Goal: Task Accomplishment & Management: Manage account settings

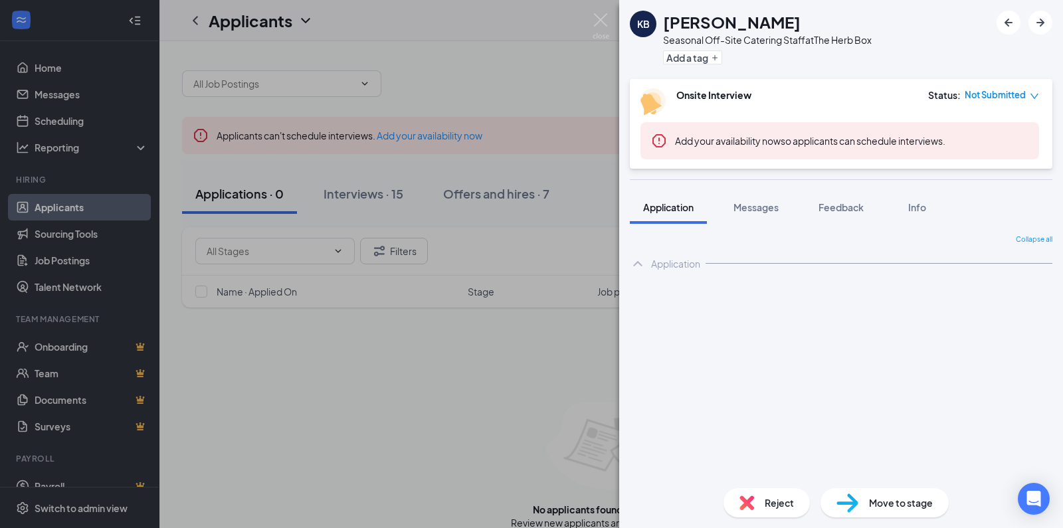
click at [514, 73] on div "KB [PERSON_NAME] Seasonal Off-Site Catering Staff at The Herb Box Add a tag Ons…" at bounding box center [531, 264] width 1063 height 528
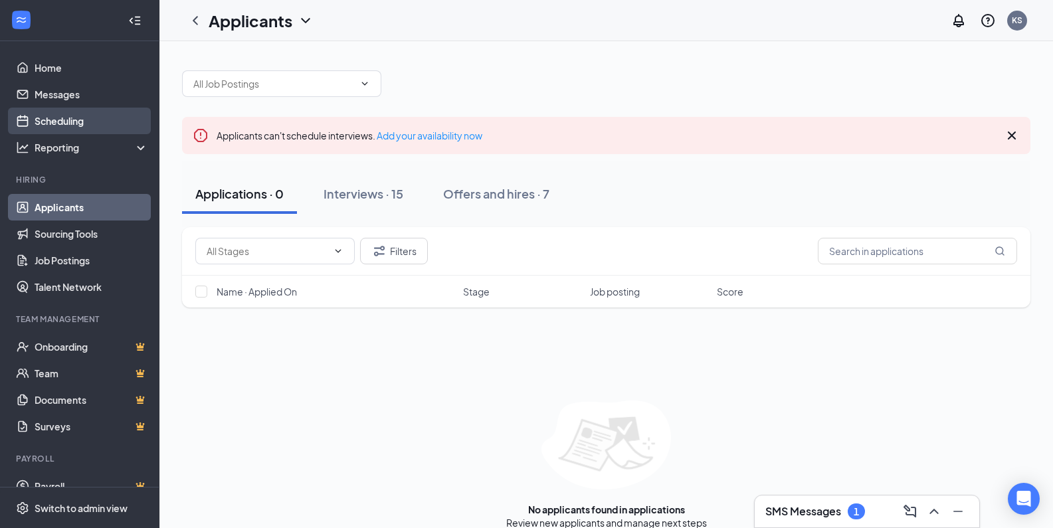
click at [76, 118] on link "Scheduling" at bounding box center [92, 121] width 114 height 27
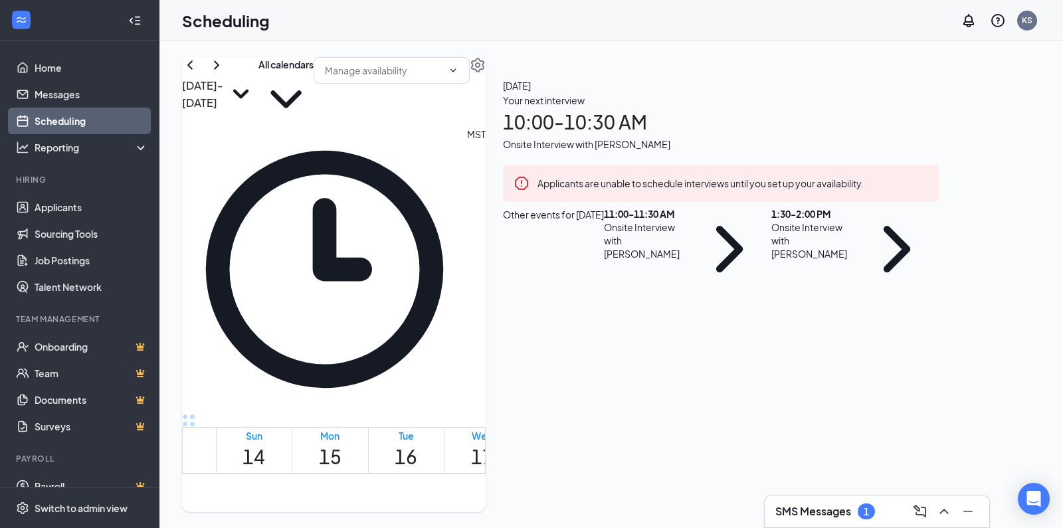
scroll to position [694, 0]
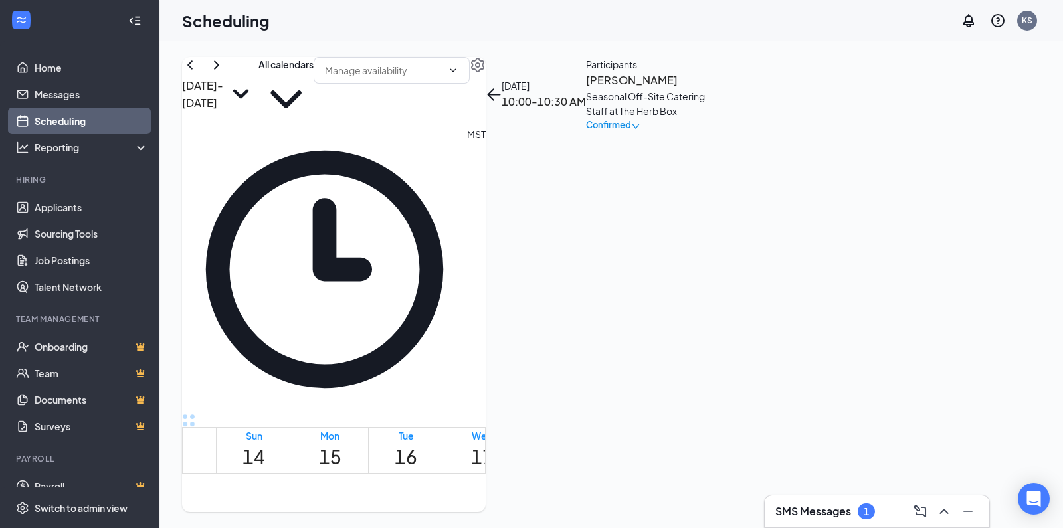
click at [725, 89] on h3 "[PERSON_NAME]" at bounding box center [655, 80] width 139 height 17
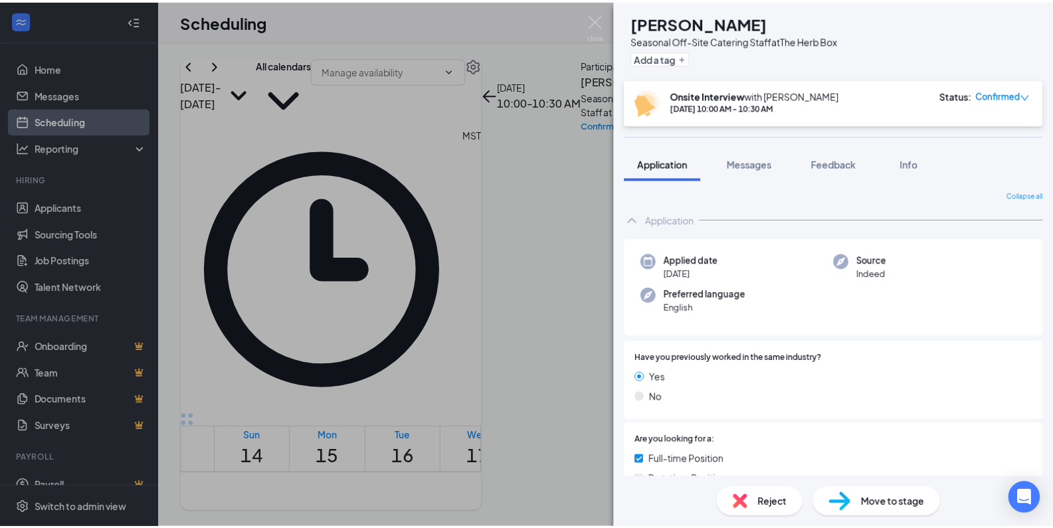
scroll to position [223, 0]
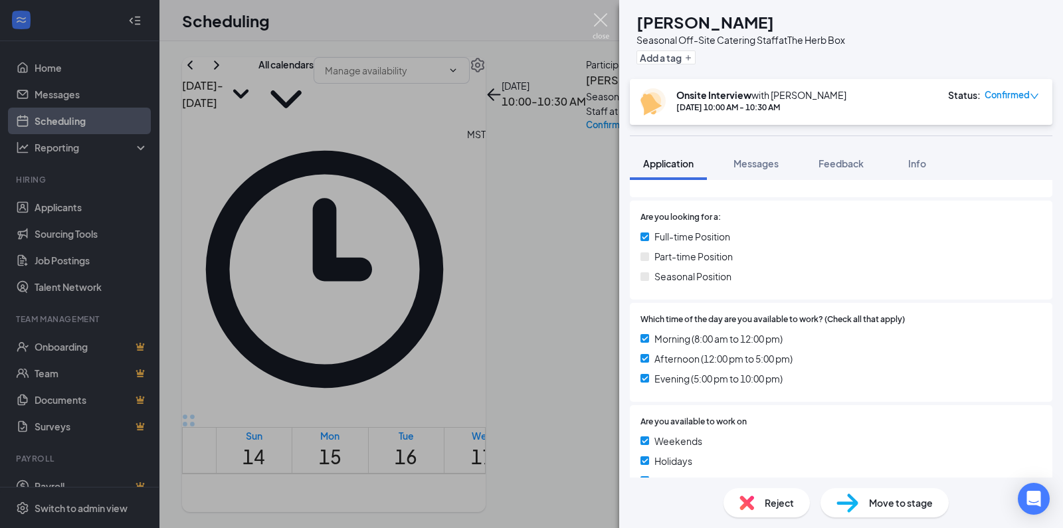
click at [603, 22] on img at bounding box center [600, 26] width 17 height 26
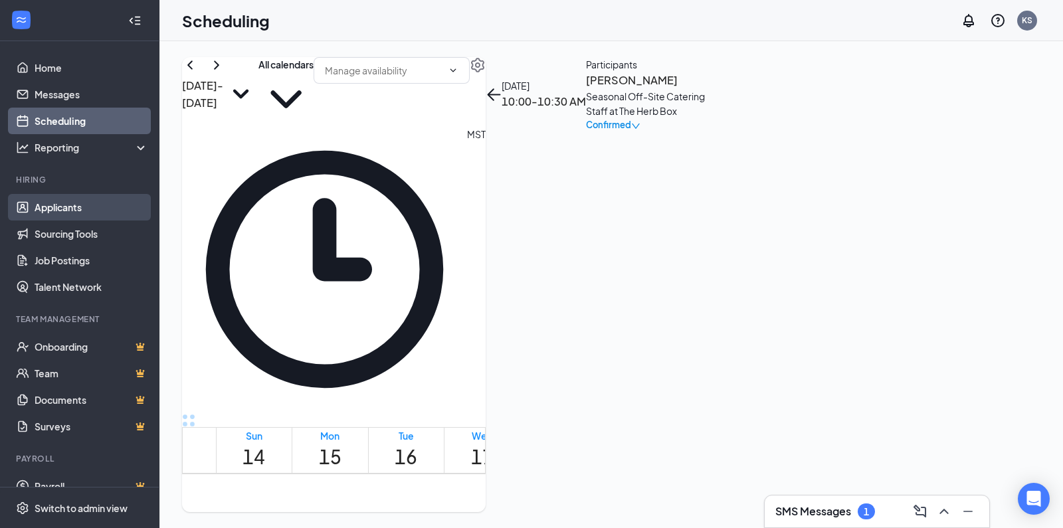
click at [54, 211] on link "Applicants" at bounding box center [92, 207] width 114 height 27
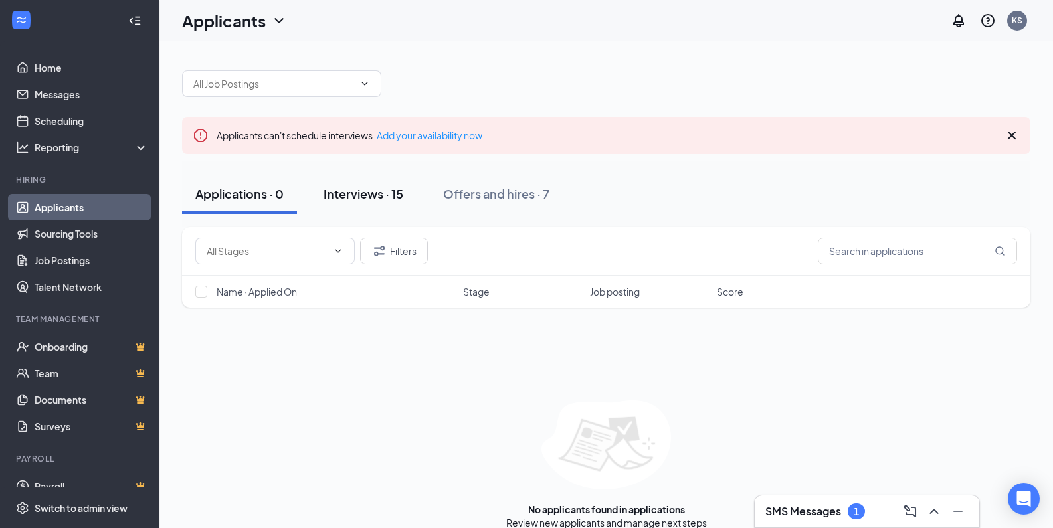
click at [378, 187] on div "Interviews · 15" at bounding box center [363, 193] width 80 height 17
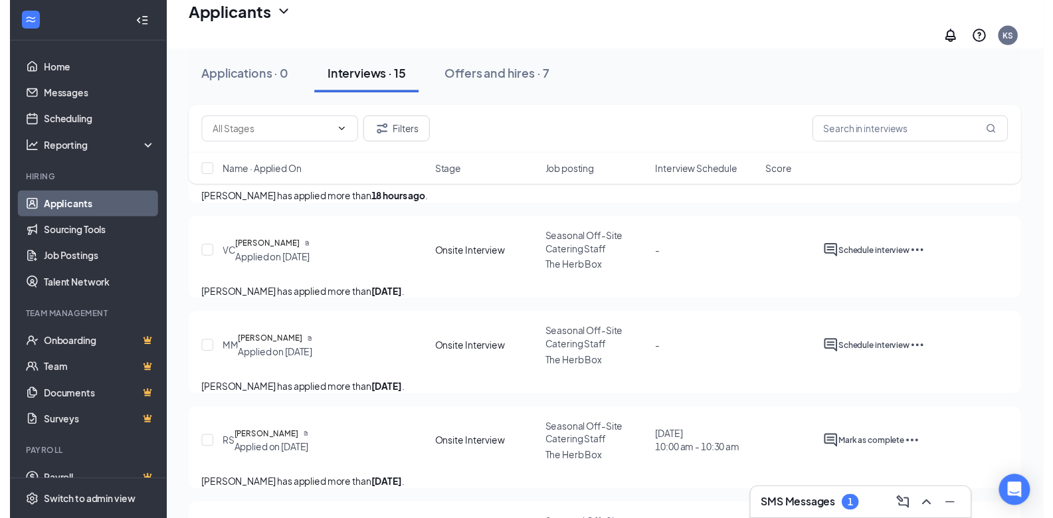
scroll to position [288, 0]
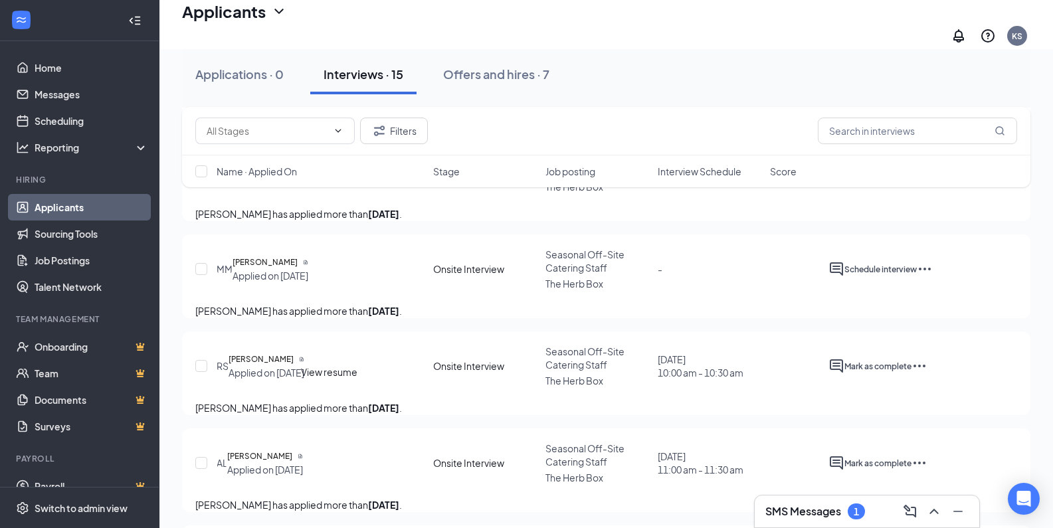
click at [304, 362] on icon "Document" at bounding box center [301, 359] width 5 height 5
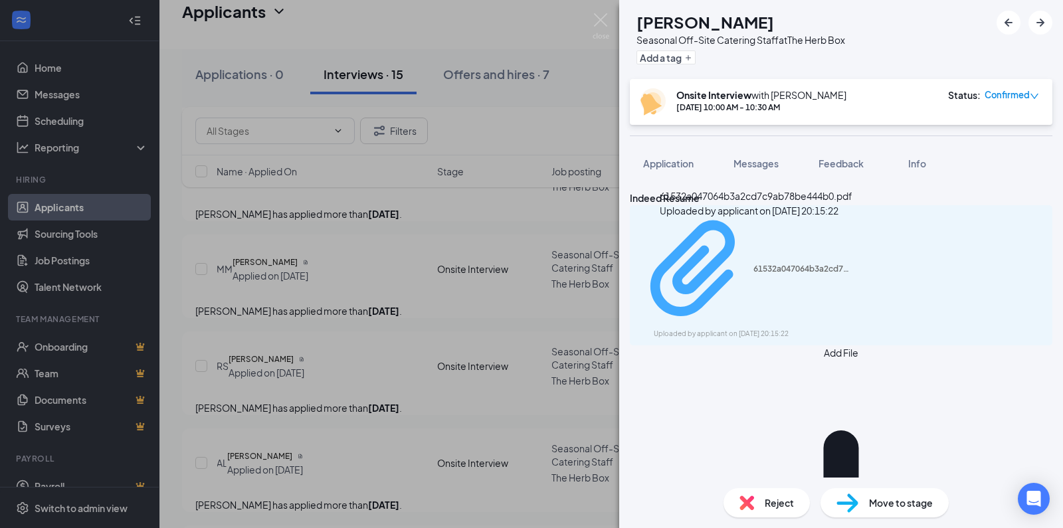
click at [753, 264] on div "61532a047064b3a2cd7c9ab78be444b0.pdf" at bounding box center [803, 269] width 100 height 11
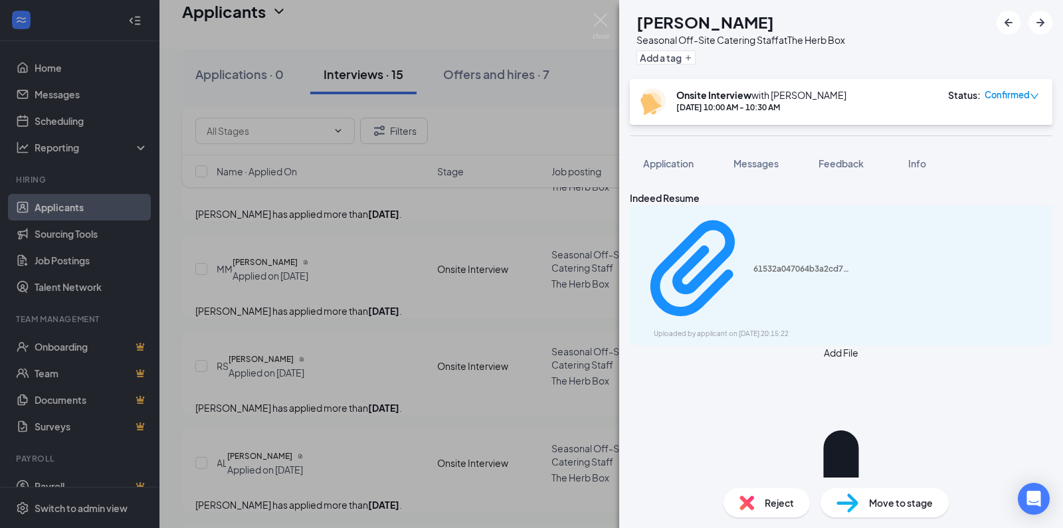
click at [547, 223] on div "RS [PERSON_NAME] Seasonal Off-Site Catering Staff at The Herb Box Add a tag Ons…" at bounding box center [531, 264] width 1063 height 528
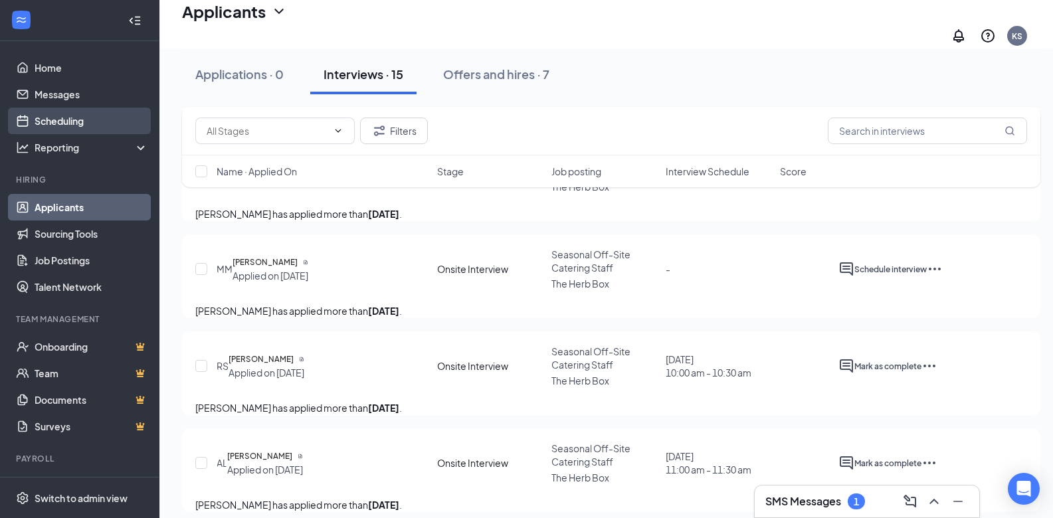
click at [66, 130] on link "Scheduling" at bounding box center [92, 121] width 114 height 27
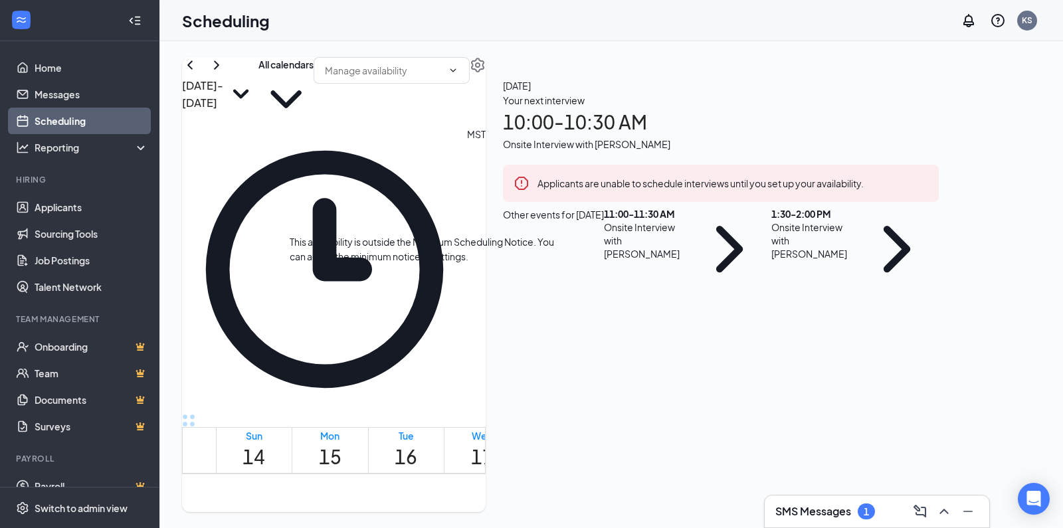
scroll to position [865, 0]
click at [446, 462] on span "1:30-2:00 PM" at bounding box center [457, 477] width 23 height 39
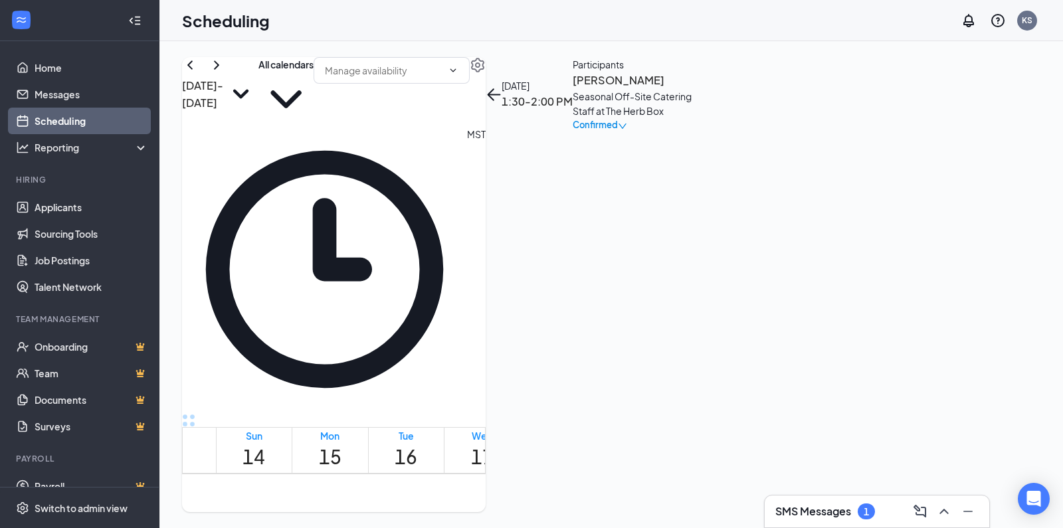
click at [805, 509] on h3 "SMS Messages" at bounding box center [813, 511] width 76 height 15
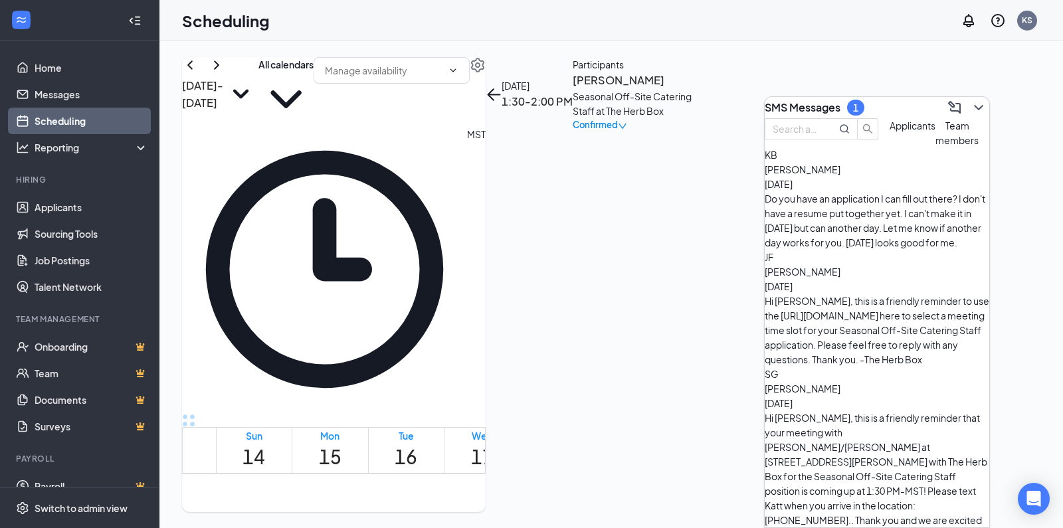
click at [867, 223] on div "Do you have an application I can fill out there? I don't have a resume put toge…" at bounding box center [876, 220] width 224 height 58
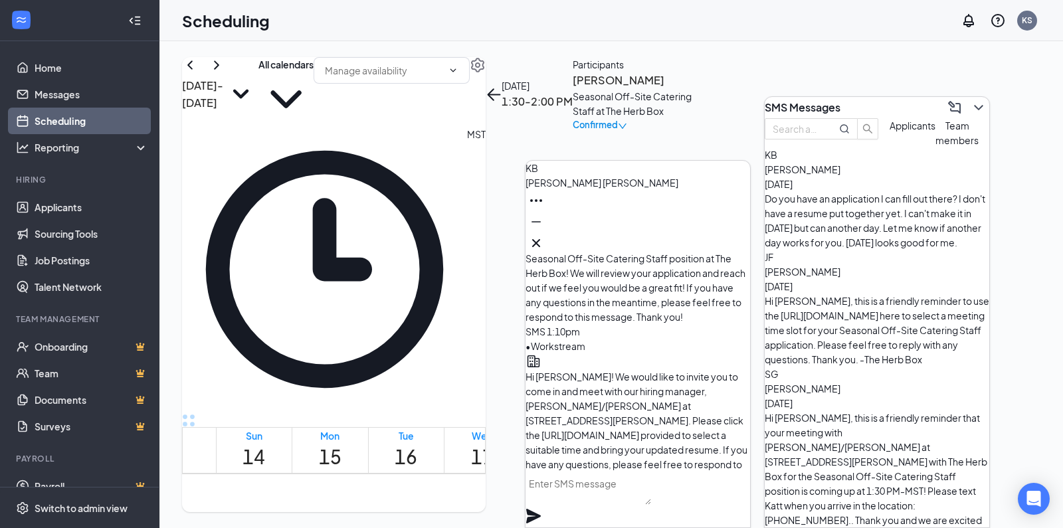
scroll to position [-148, 0]
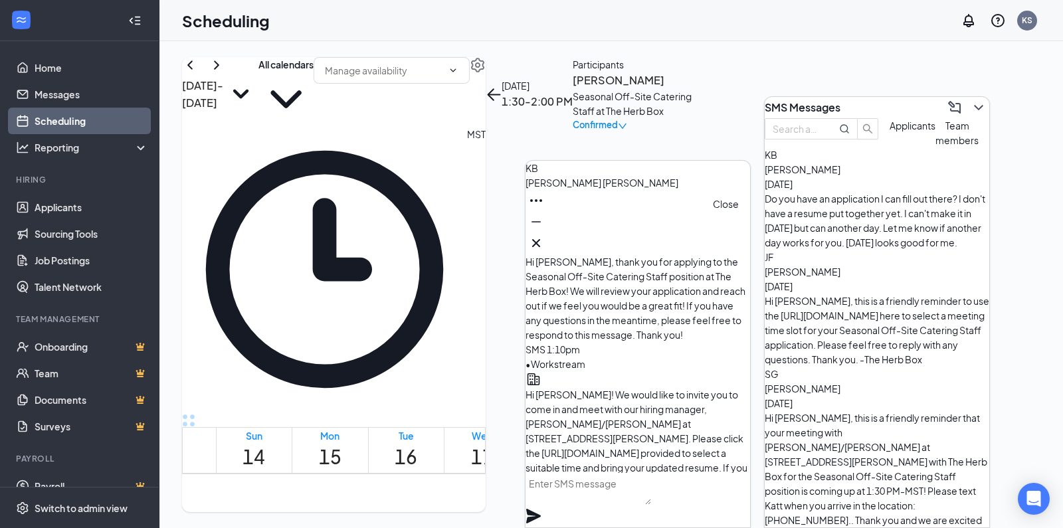
click at [540, 240] on icon "Cross" at bounding box center [536, 243] width 8 height 8
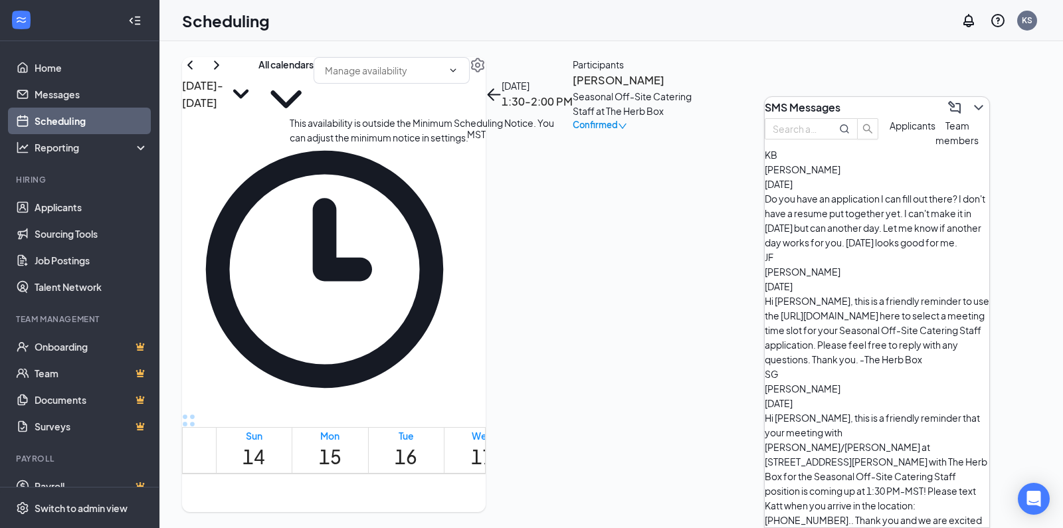
scroll to position [745, 0]
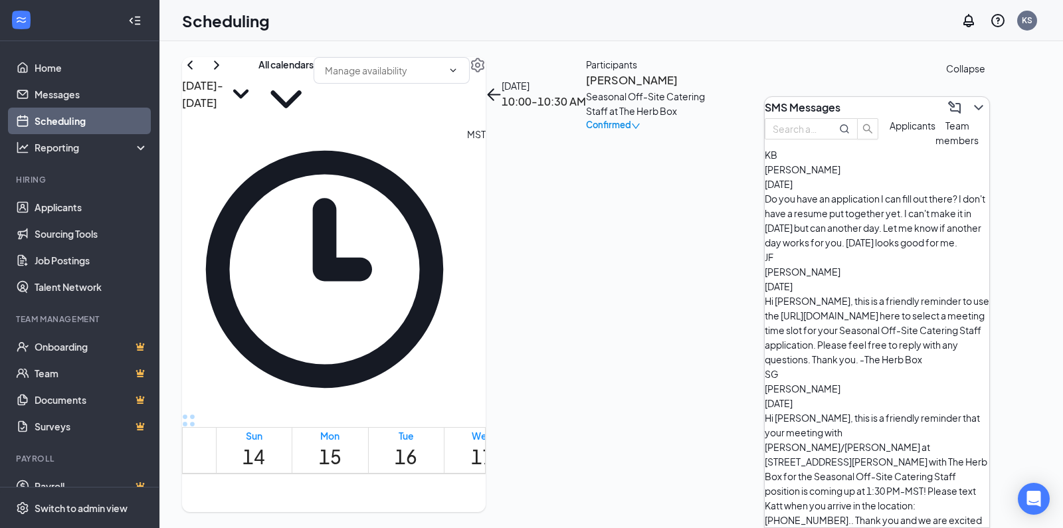
click at [974, 105] on icon "ChevronDown" at bounding box center [978, 107] width 9 height 5
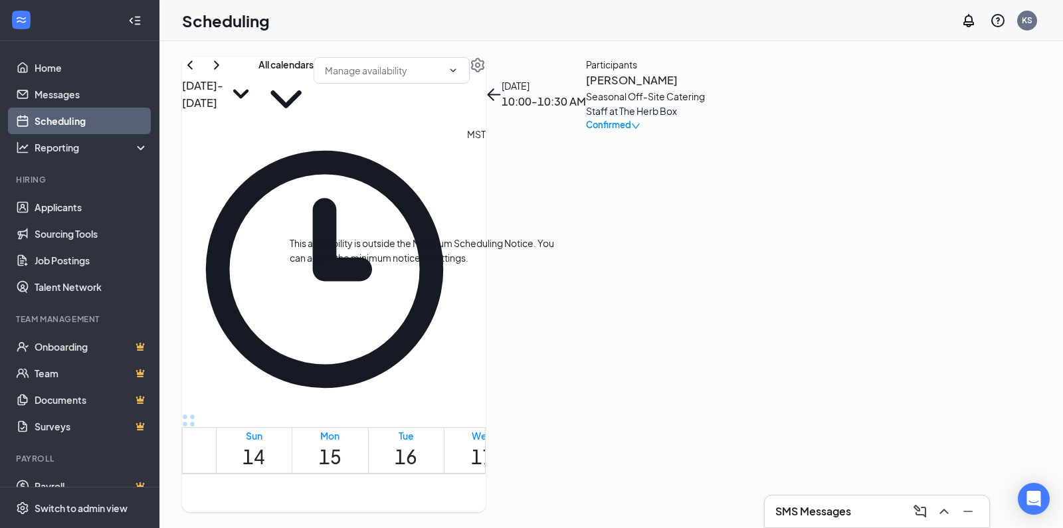
click at [446, 385] on div "1" at bounding box center [457, 391] width 23 height 13
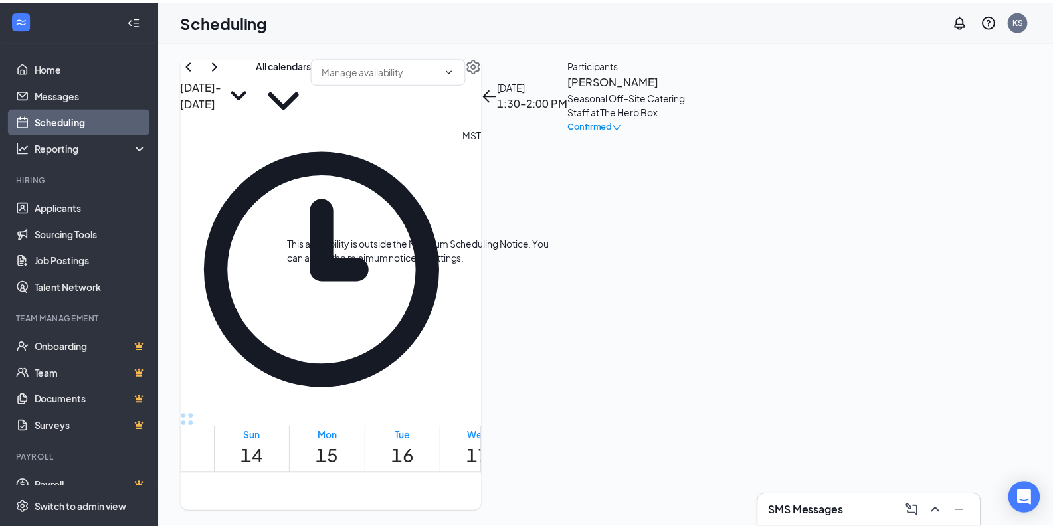
scroll to position [849, 0]
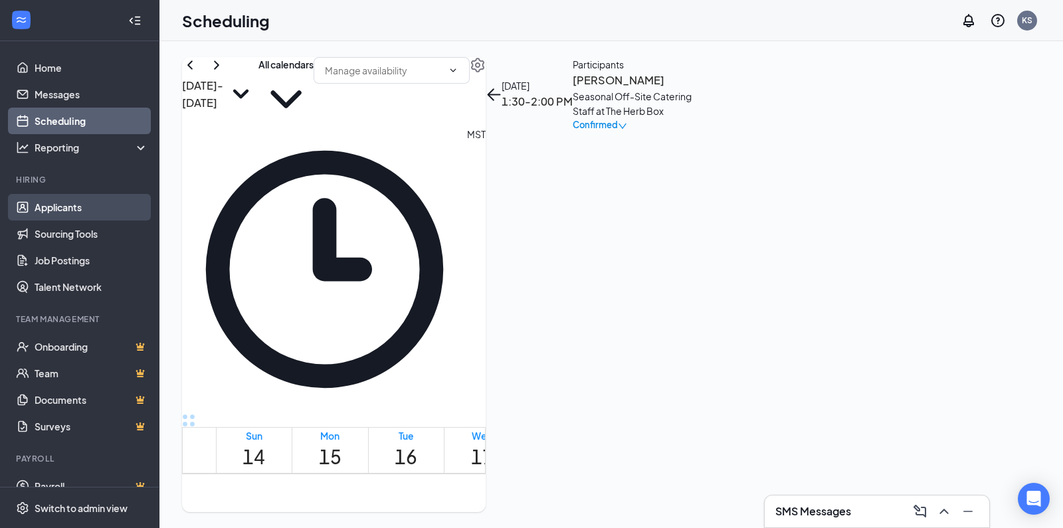
click at [92, 207] on link "Applicants" at bounding box center [92, 207] width 114 height 27
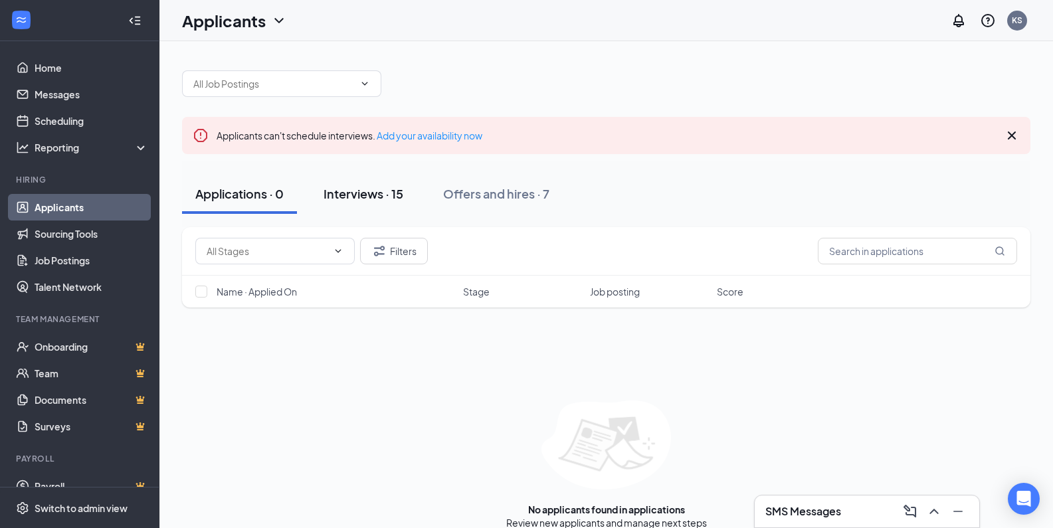
click at [377, 189] on div "Interviews · 15" at bounding box center [363, 193] width 80 height 17
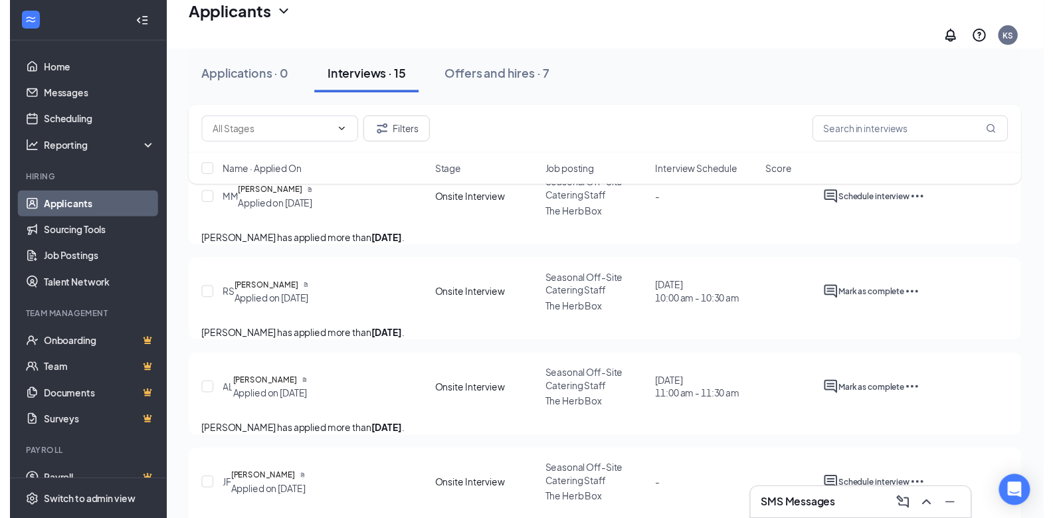
scroll to position [383, 0]
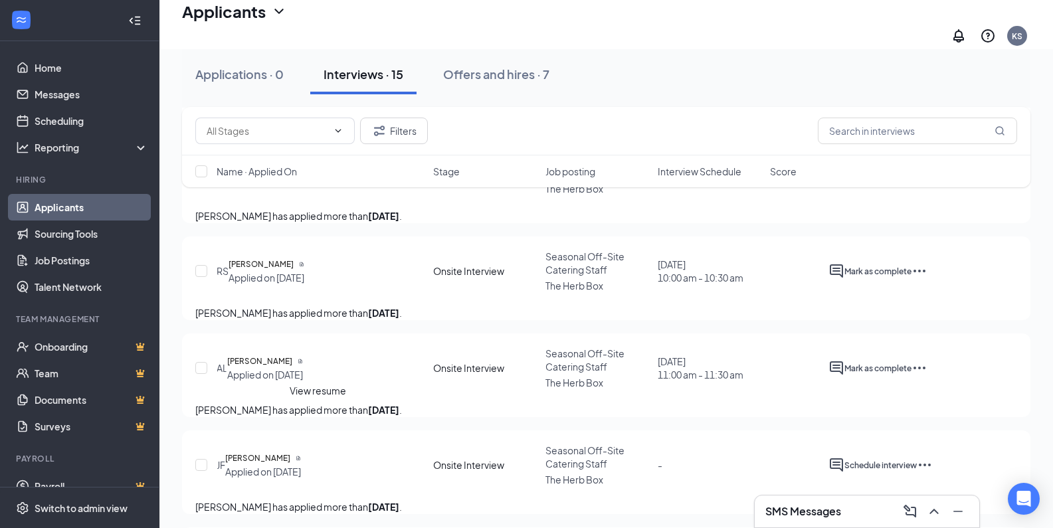
click at [302, 364] on icon "Document" at bounding box center [299, 361] width 3 height 5
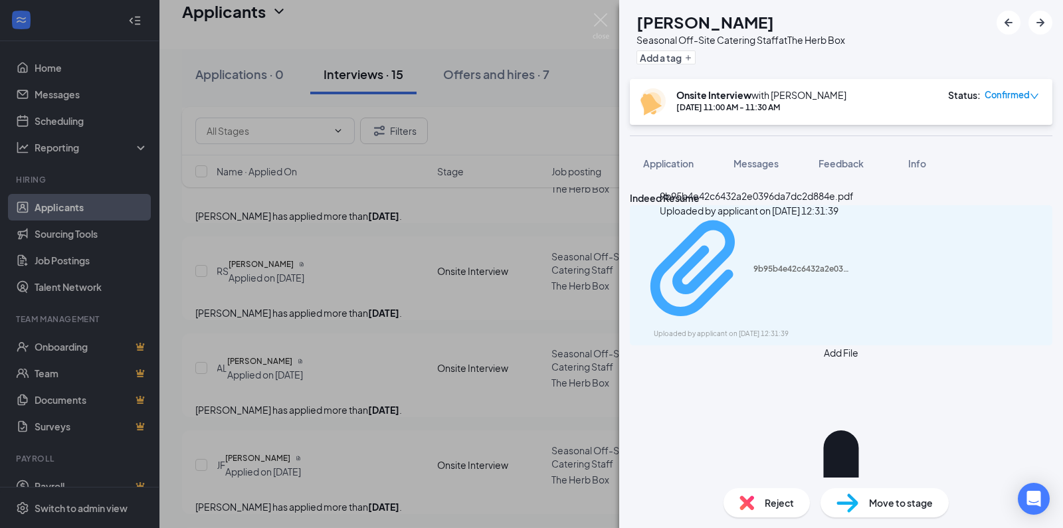
click at [792, 329] on div "Uploaded by applicant on [DATE] 12:31:39" at bounding box center [753, 334] width 199 height 11
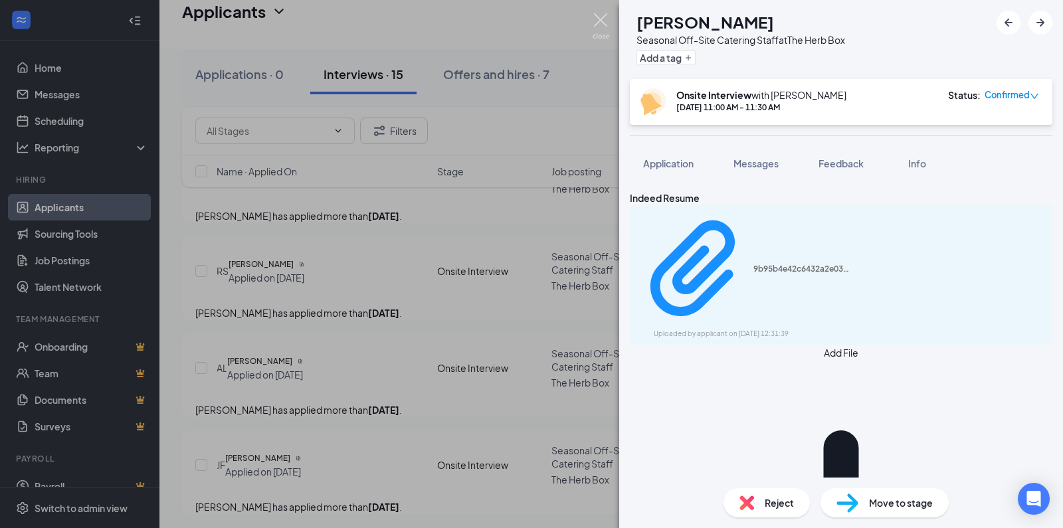
click at [598, 25] on img at bounding box center [600, 26] width 17 height 26
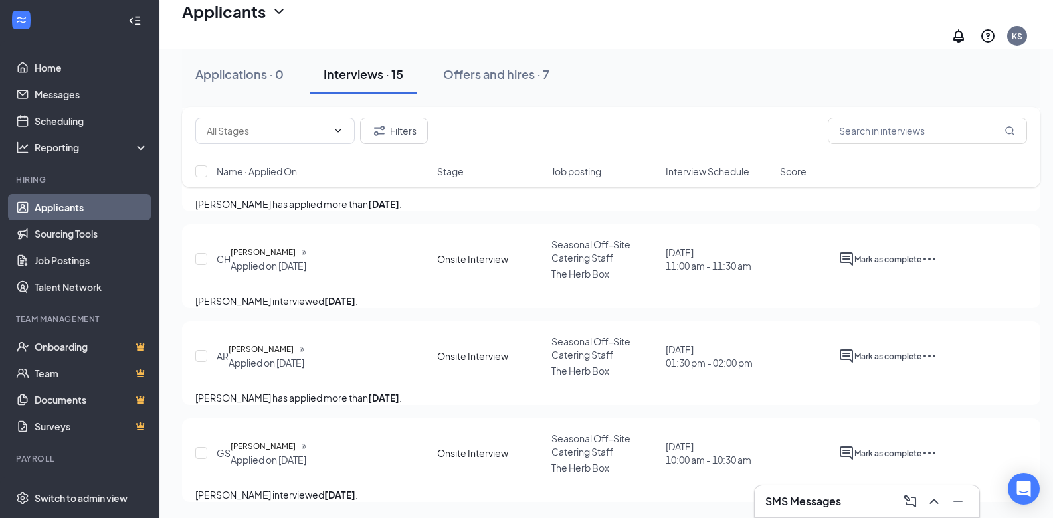
scroll to position [1387, 0]
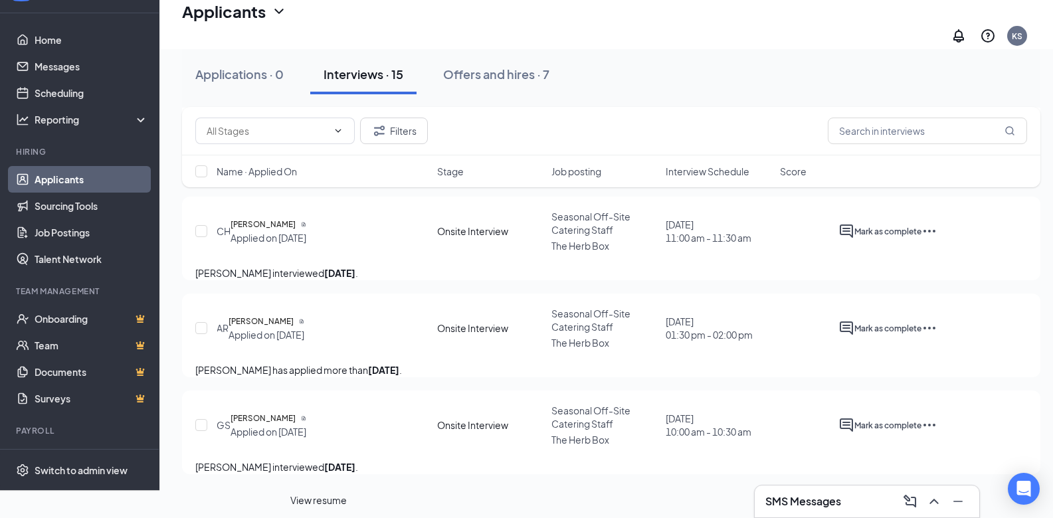
click at [304, 324] on icon "Document" at bounding box center [301, 321] width 5 height 5
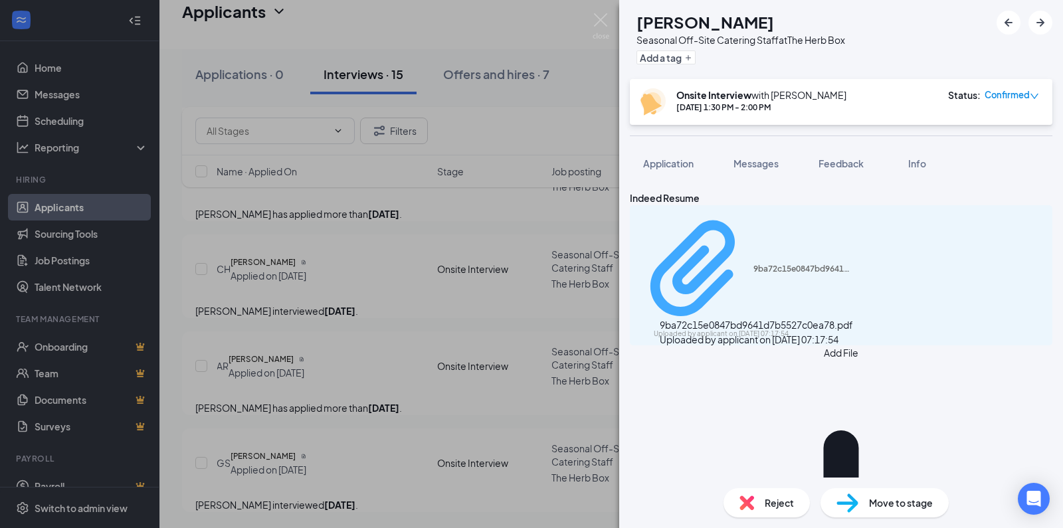
click at [750, 240] on div "9ba72c15e0847bd9641d7b5527c0ea78.pdf Uploaded by applicant on [DATE] 07:17:54" at bounding box center [745, 275] width 215 height 128
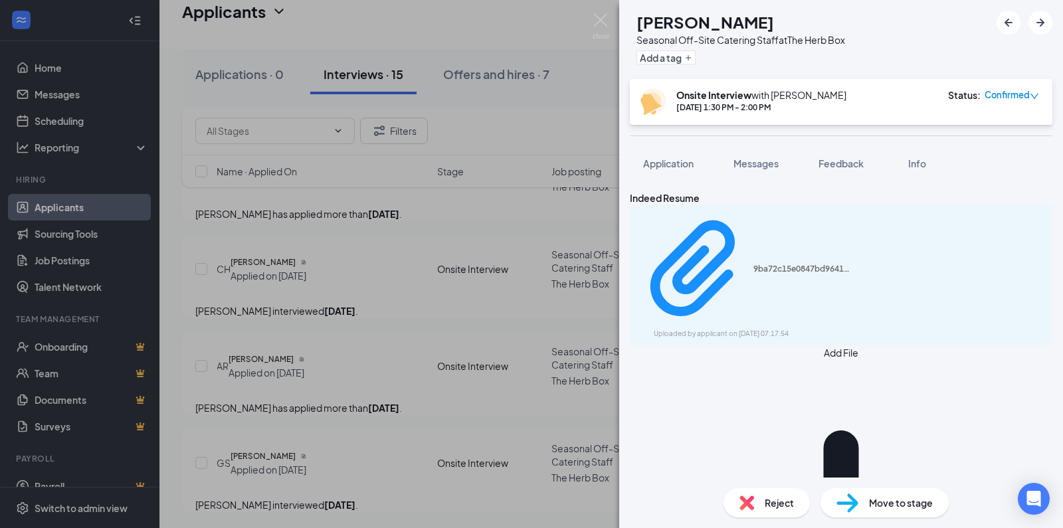
click at [442, 259] on div "AR [PERSON_NAME] Seasonal Off-Site Catering Staff at The Herb Box Add a tag Ons…" at bounding box center [531, 264] width 1063 height 528
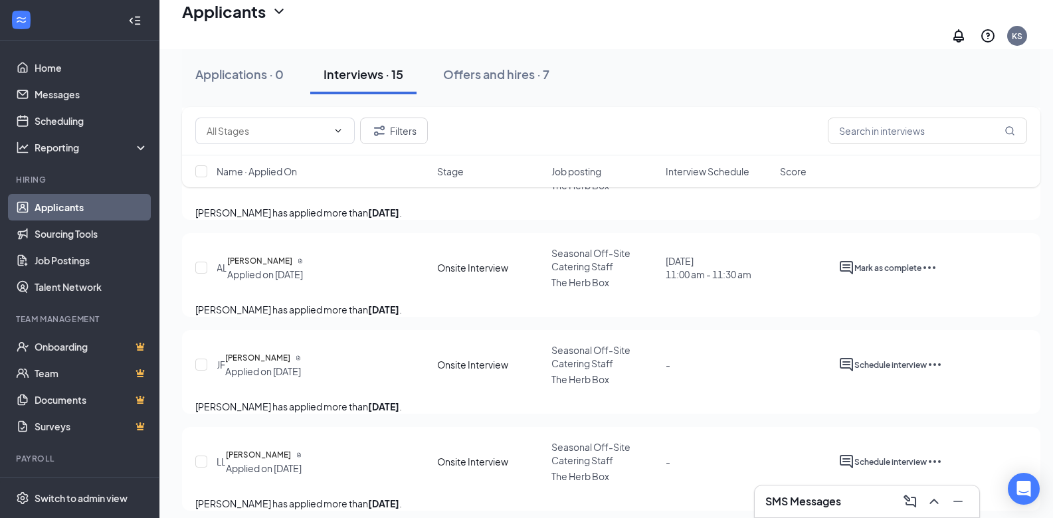
scroll to position [469, 0]
